Goal: Information Seeking & Learning: Learn about a topic

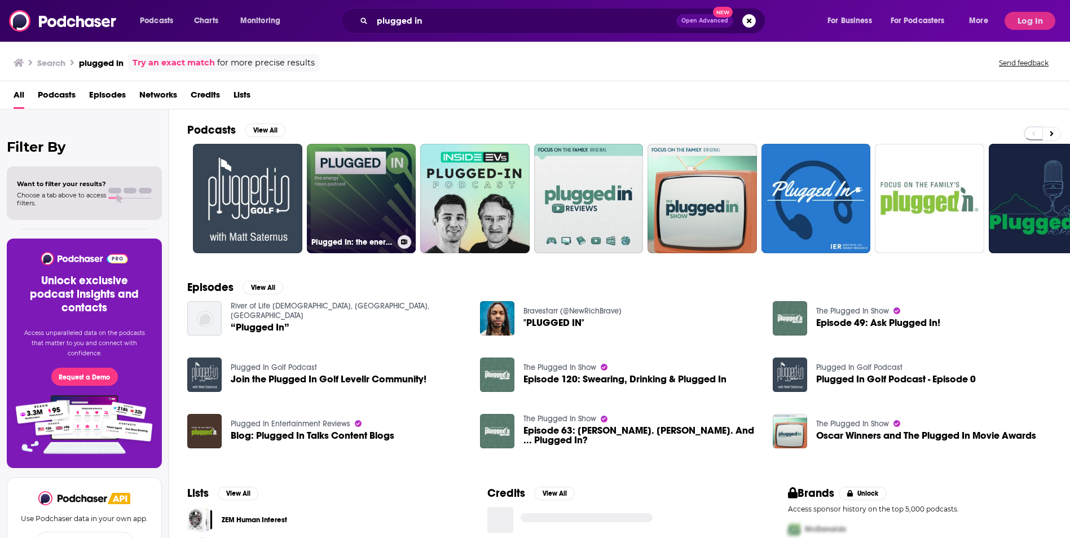
click at [348, 173] on link "Plugged In: the energy news podcast" at bounding box center [361, 198] width 109 height 109
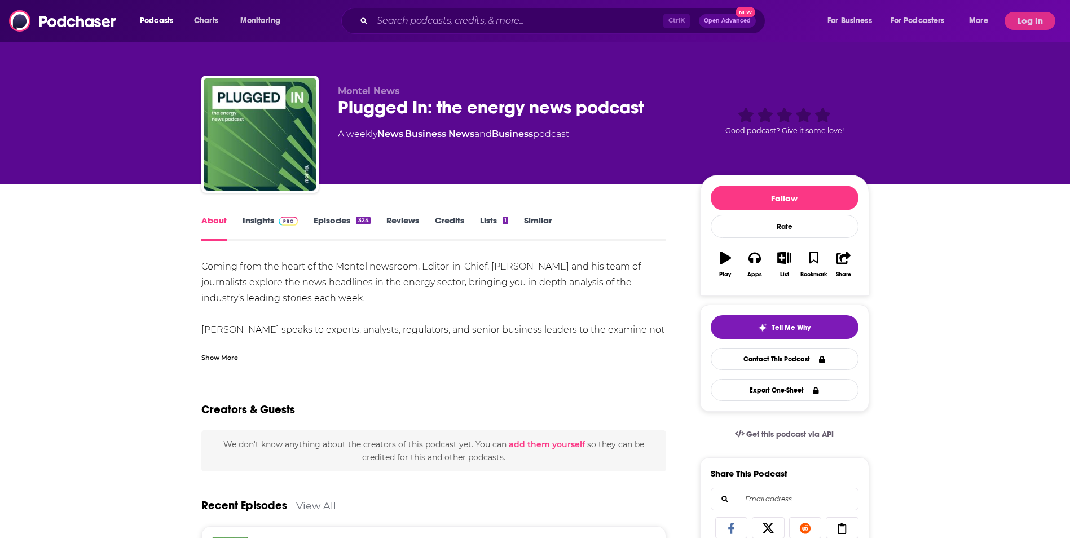
click at [263, 219] on link "Insights" at bounding box center [270, 228] width 56 height 26
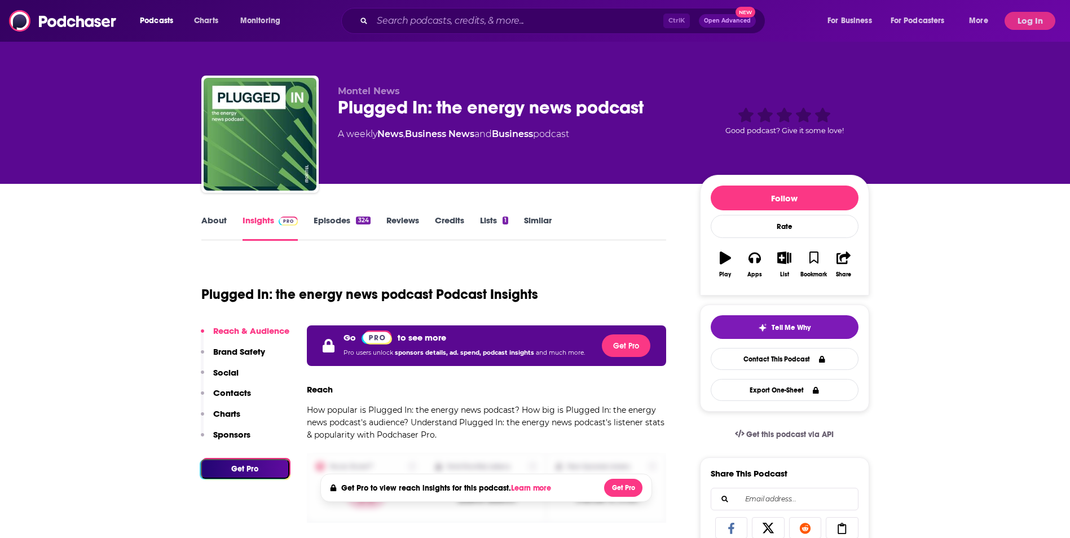
click at [218, 218] on link "About" at bounding box center [213, 228] width 25 height 26
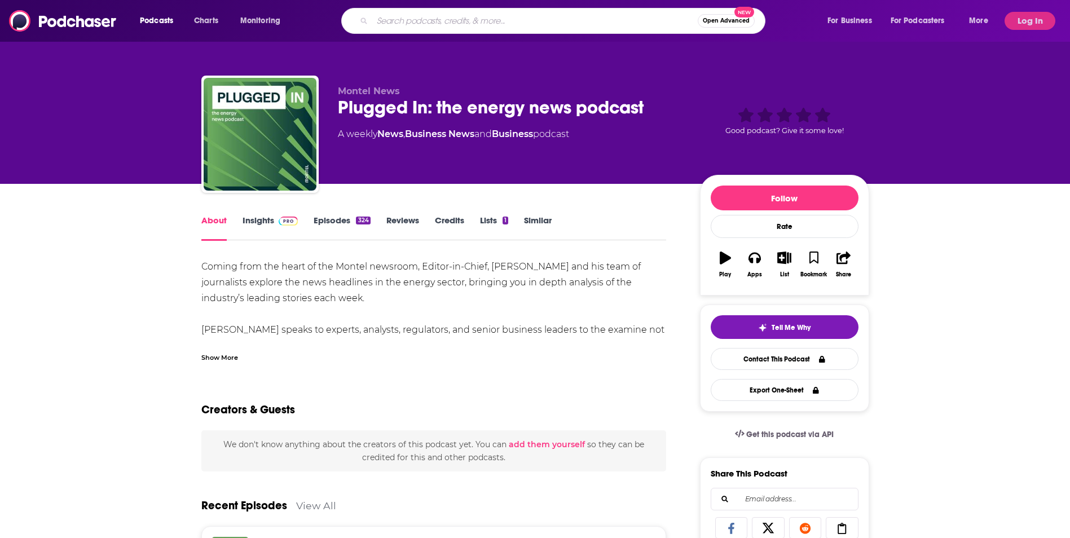
click at [443, 22] on input "Search podcasts, credits, & more..." at bounding box center [534, 21] width 325 height 18
type input "green energy"
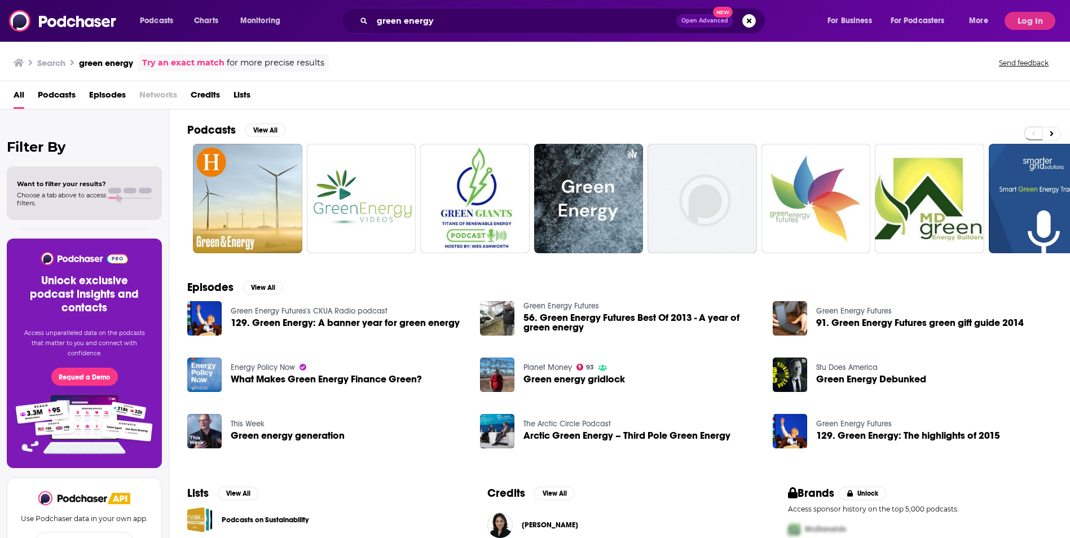
click at [74, 95] on span "Podcasts" at bounding box center [57, 97] width 38 height 23
